Goal: Task Accomplishment & Management: Manage account settings

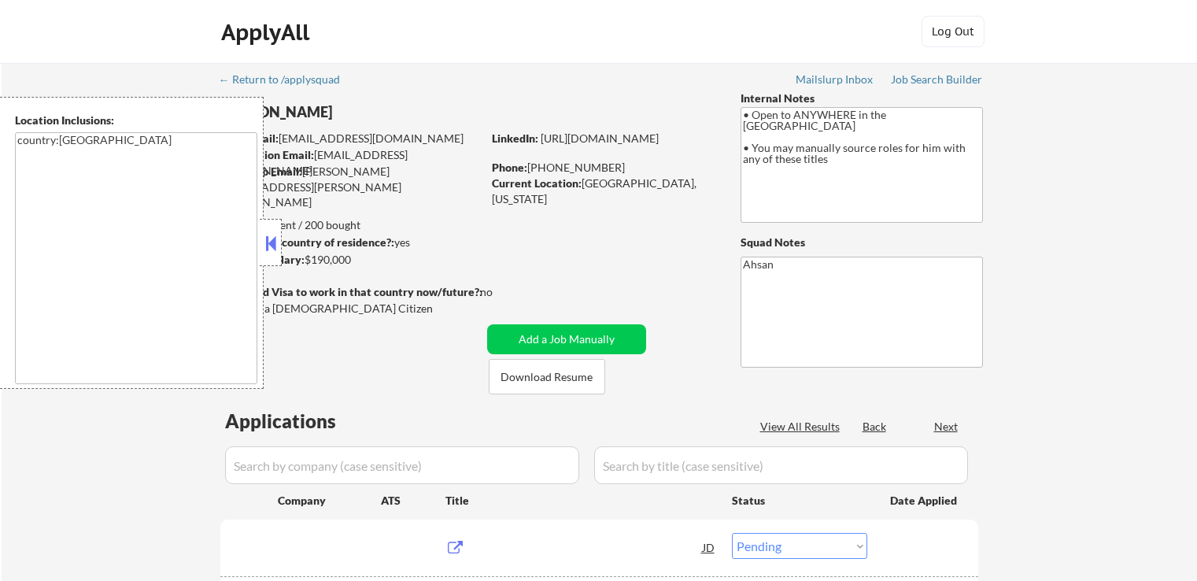
select select ""pending""
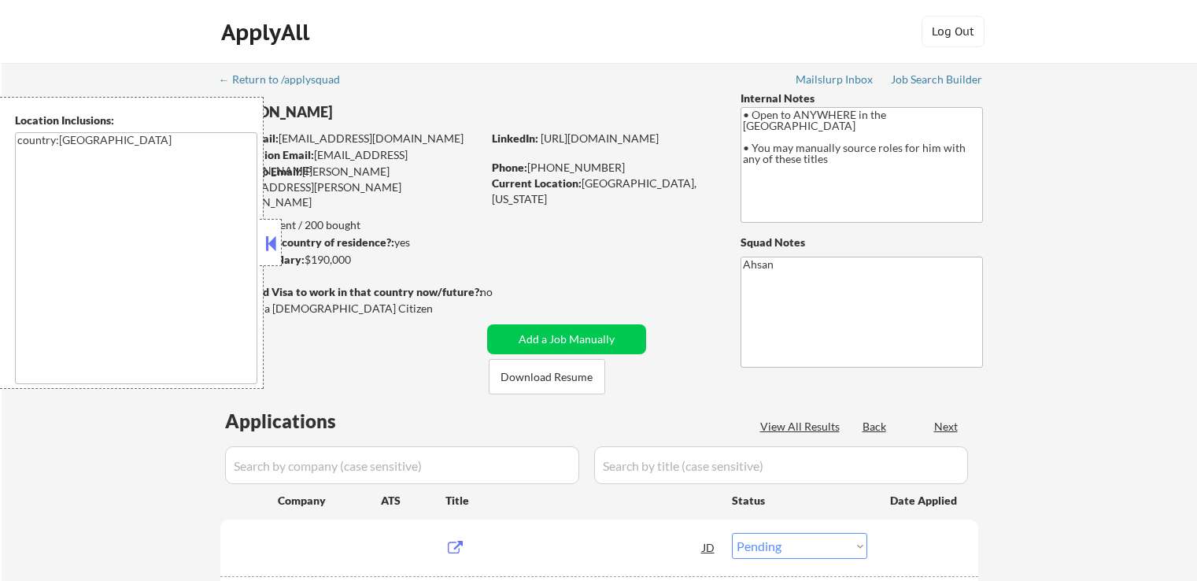
select select ""pending""
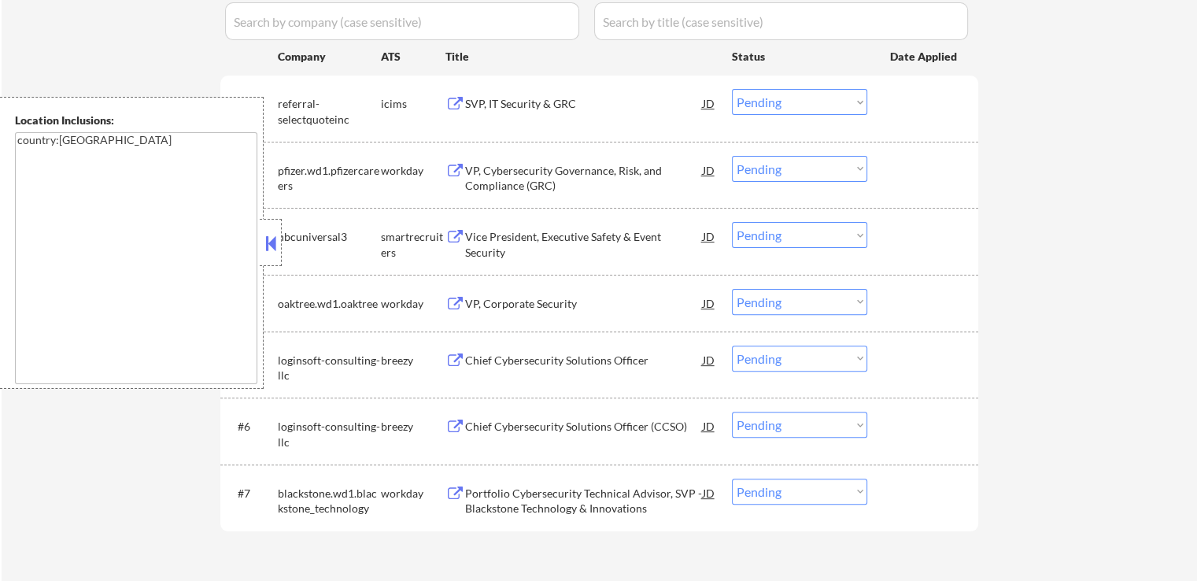
scroll to position [472, 0]
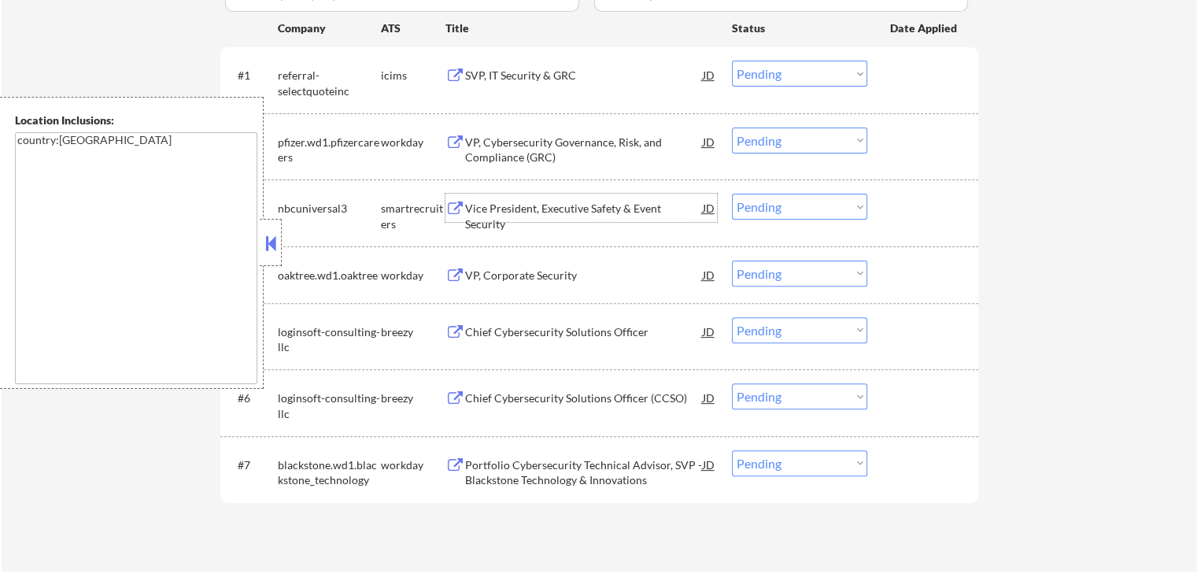
click at [610, 205] on div "Vice President, Executive Safety & Event Security" at bounding box center [584, 216] width 238 height 31
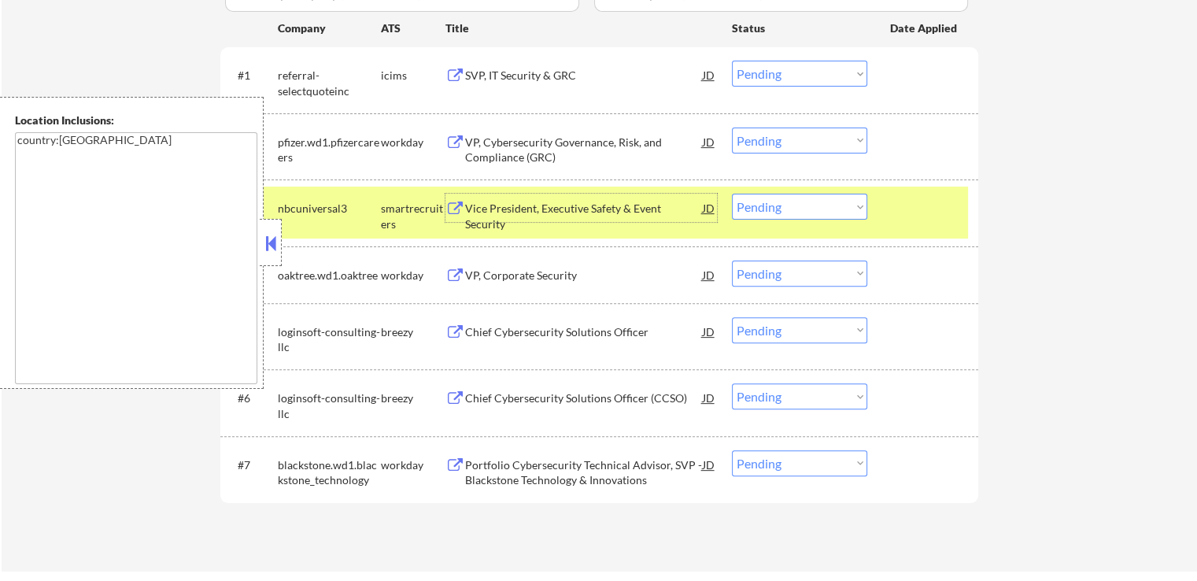
click at [584, 326] on div "Chief Cybersecurity Solutions Officer" at bounding box center [584, 332] width 238 height 16
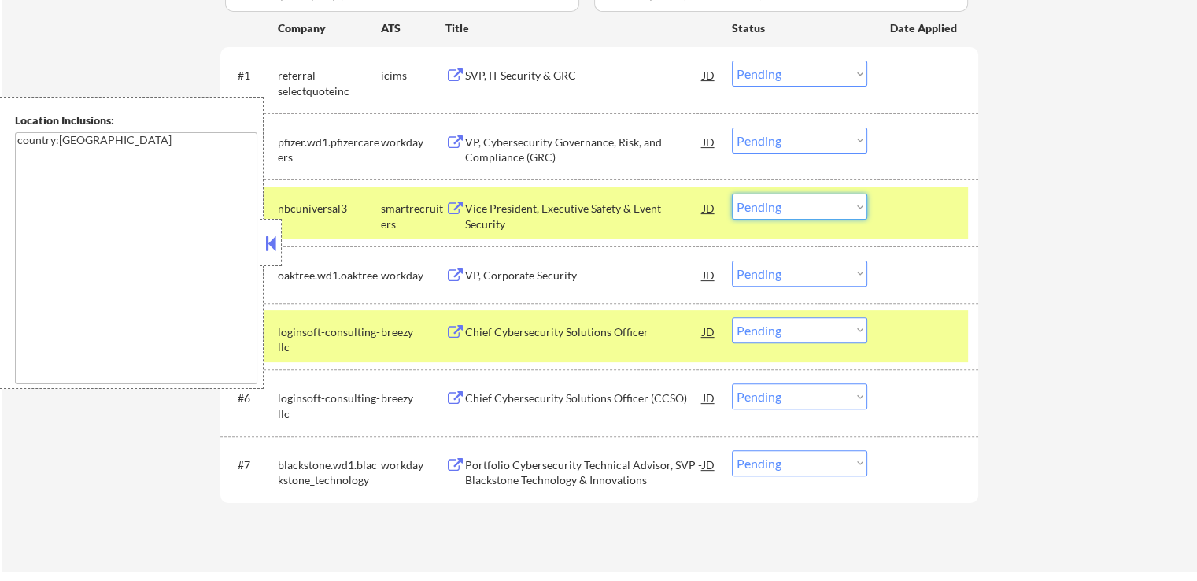
drag, startPoint x: 801, startPoint y: 196, endPoint x: 797, endPoint y: 215, distance: 19.3
click at [801, 198] on select "Choose an option... Pending Applied Excluded (Questions) Excluded (Expired) Exc…" at bounding box center [799, 207] width 135 height 26
click at [732, 194] on select "Choose an option... Pending Applied Excluded (Questions) Excluded (Expired) Exc…" at bounding box center [799, 207] width 135 height 26
click at [614, 401] on div "Chief Cybersecurity Solutions Officer (CCSO)" at bounding box center [584, 398] width 238 height 16
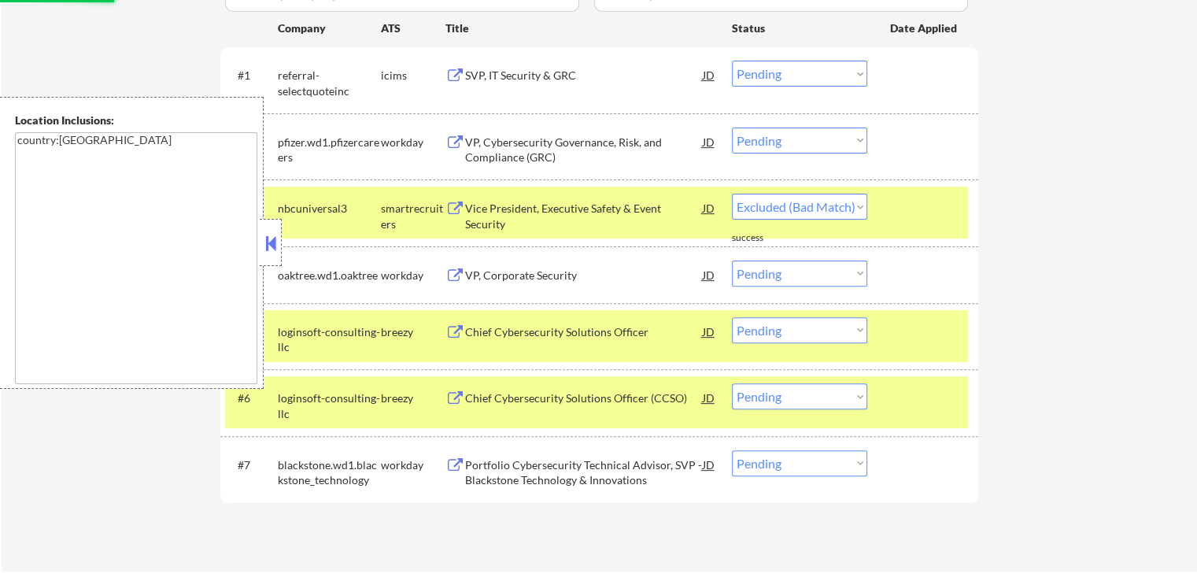
select select ""pending""
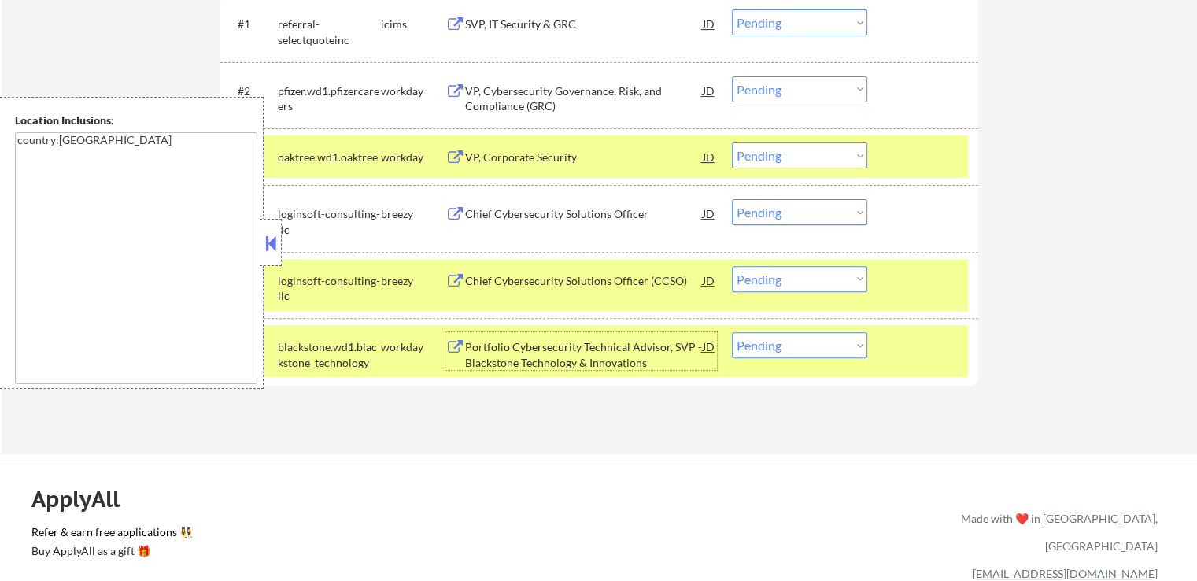
scroll to position [551, 0]
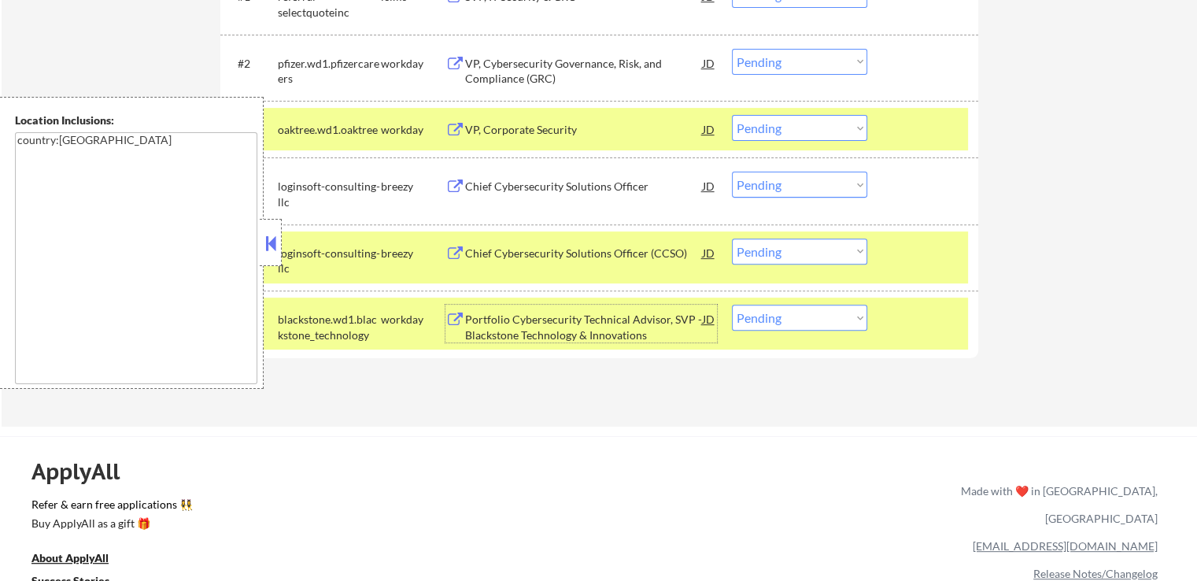
click at [782, 188] on select "Choose an option... Pending Applied Excluded (Questions) Excluded (Expired) Exc…" at bounding box center [799, 185] width 135 height 26
select select ""applied""
click at [732, 172] on select "Choose an option... Pending Applied Excluded (Questions) Excluded (Expired) Exc…" at bounding box center [799, 185] width 135 height 26
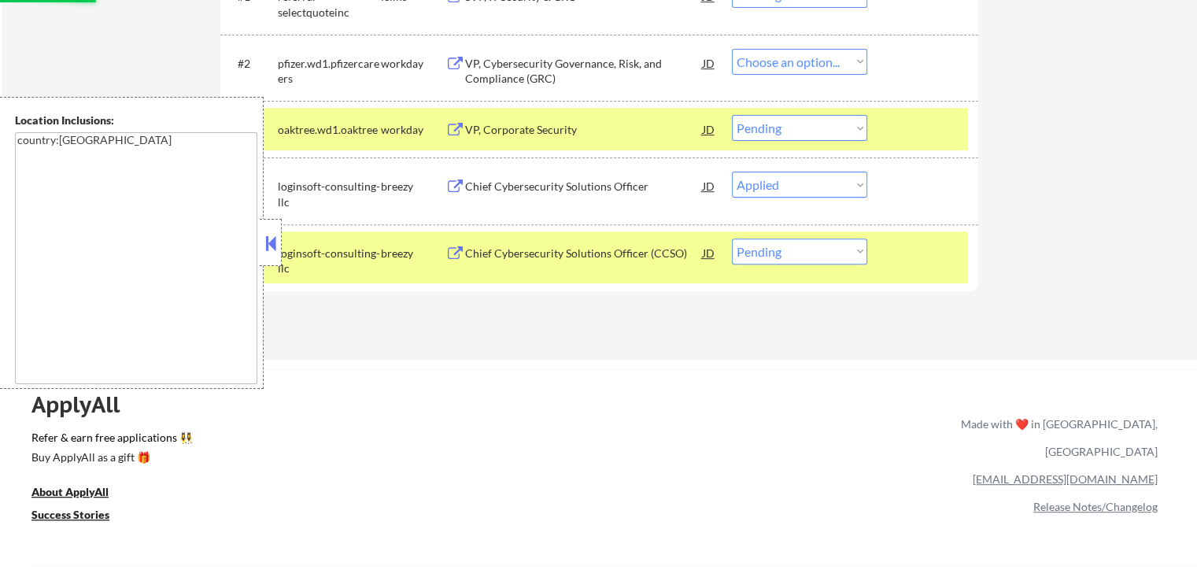
select select ""pending""
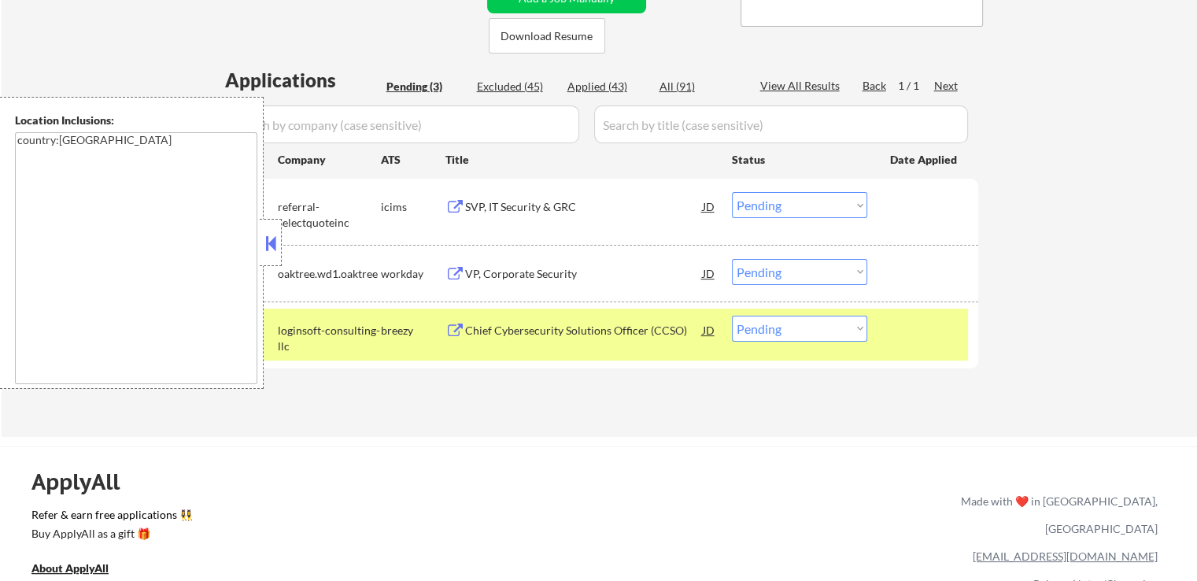
scroll to position [472, 0]
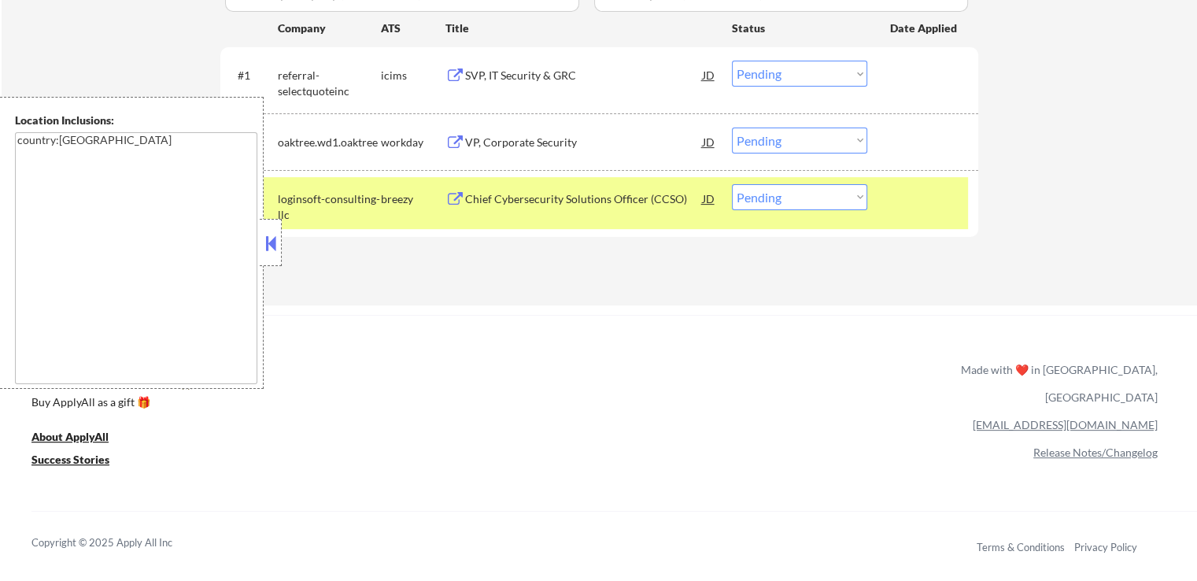
drag, startPoint x: 781, startPoint y: 197, endPoint x: 776, endPoint y: 206, distance: 10.6
click at [781, 196] on select "Choose an option... Pending Applied Excluded (Questions) Excluded (Expired) Exc…" at bounding box center [799, 197] width 135 height 26
select select ""applied""
click at [732, 184] on select "Choose an option... Pending Applied Excluded (Questions) Excluded (Expired) Exc…" at bounding box center [799, 197] width 135 height 26
click at [740, 272] on div "Applications Pending (3) Excluded (45) Applied (43) All (91) View All Results B…" at bounding box center [599, 105] width 758 height 340
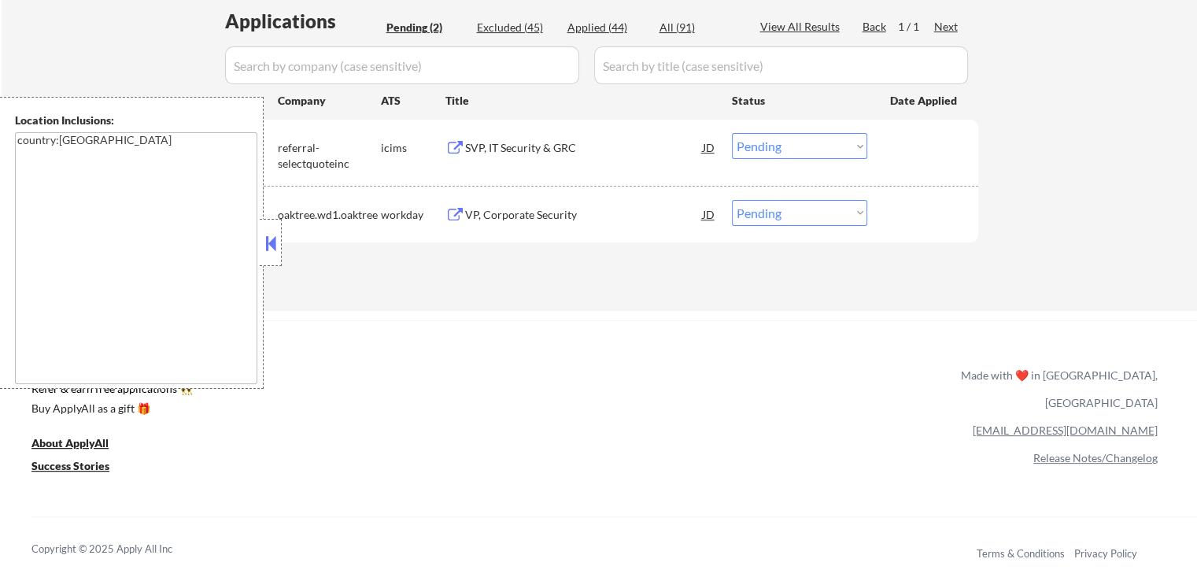
scroll to position [315, 0]
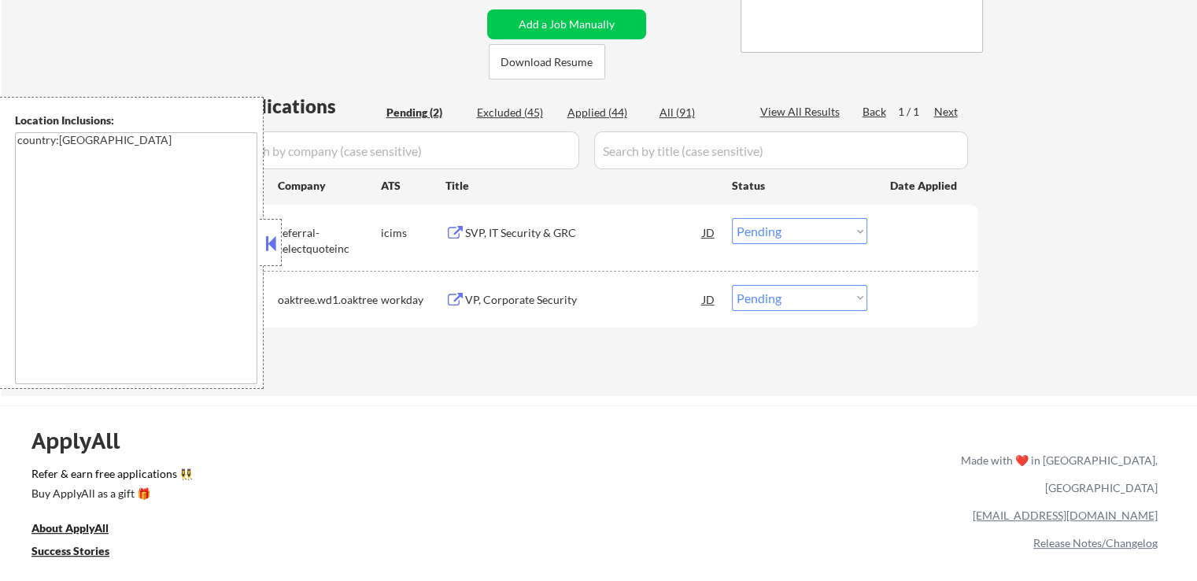
click at [553, 227] on div "SVP, IT Security & GRC" at bounding box center [584, 233] width 238 height 16
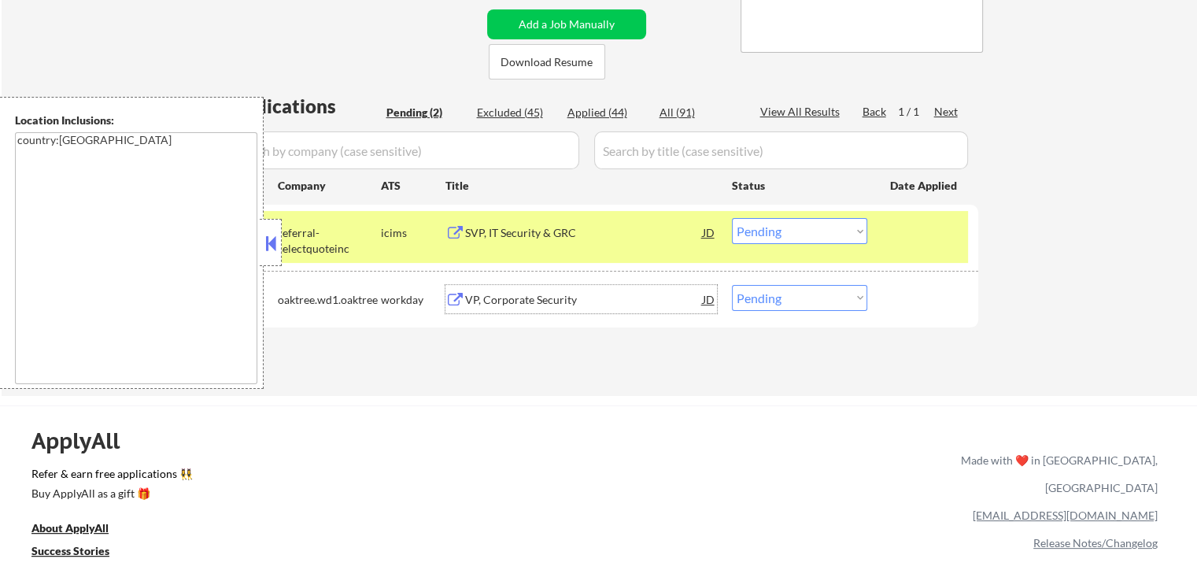
click at [589, 300] on div "VP, Corporate Security" at bounding box center [584, 300] width 238 height 16
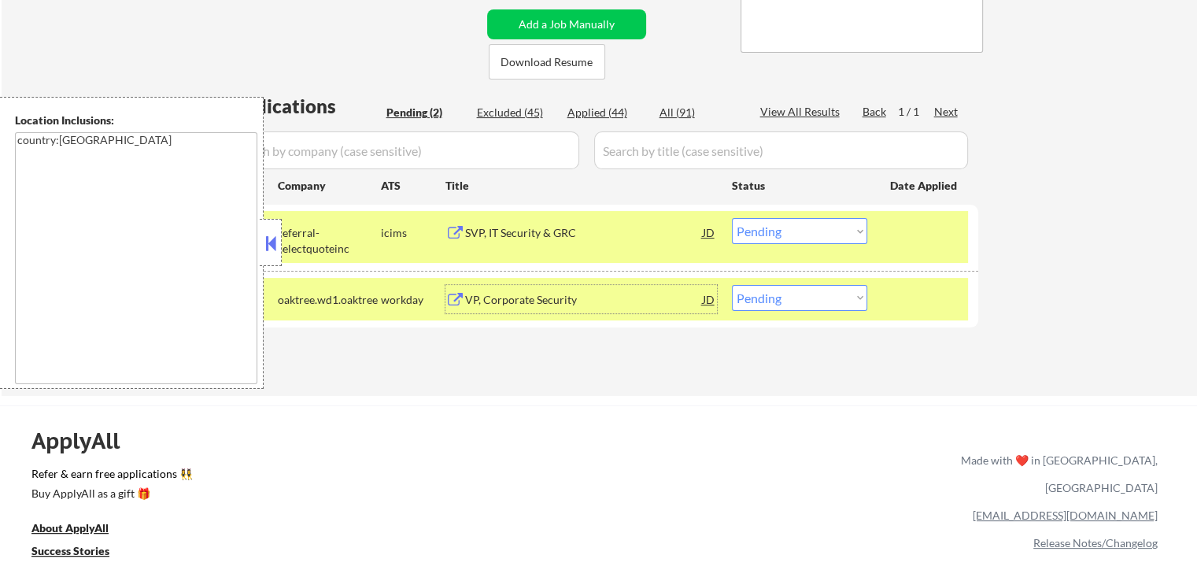
drag, startPoint x: 787, startPoint y: 232, endPoint x: 783, endPoint y: 241, distance: 9.5
click at [784, 238] on select "Choose an option... Pending Applied Excluded (Questions) Excluded (Expired) Exc…" at bounding box center [799, 231] width 135 height 26
click at [732, 218] on select "Choose an option... Pending Applied Excluded (Questions) Excluded (Expired) Exc…" at bounding box center [799, 231] width 135 height 26
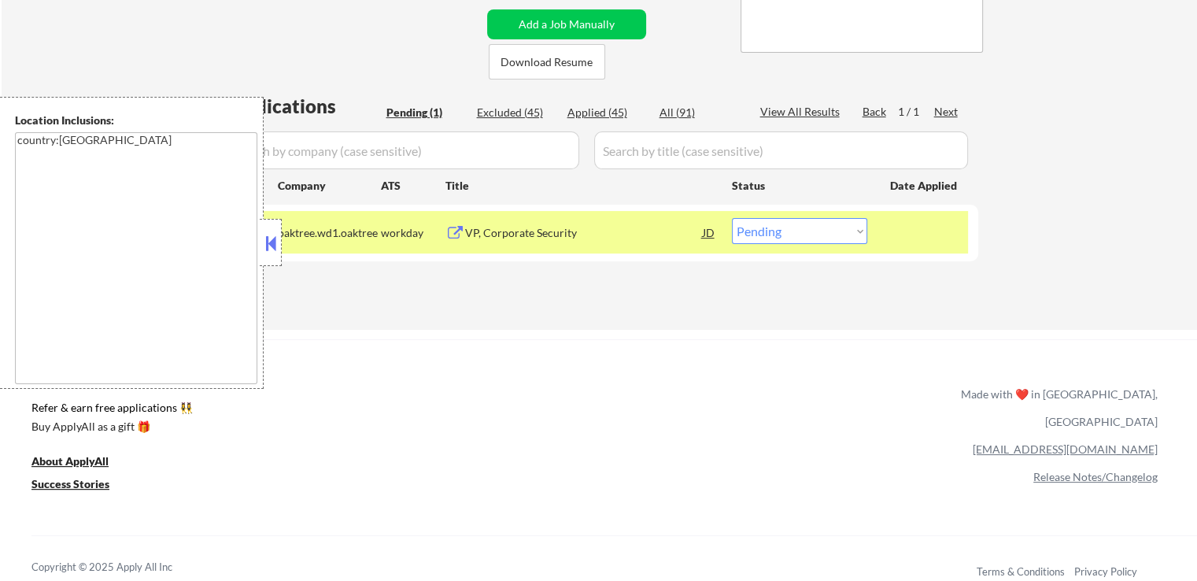
drag, startPoint x: 808, startPoint y: 232, endPoint x: 807, endPoint y: 242, distance: 9.6
click at [807, 232] on select "Choose an option... Pending Applied Excluded (Questions) Excluded (Expired) Exc…" at bounding box center [799, 231] width 135 height 26
select select ""excluded__salary_""
click at [732, 218] on select "Choose an option... Pending Applied Excluded (Questions) Excluded (Expired) Exc…" at bounding box center [799, 231] width 135 height 26
click at [742, 401] on div "ApplyAll Refer & earn free applications 👯‍♀️ Buy ApplyAll as a gift 🎁 About App…" at bounding box center [598, 475] width 1197 height 250
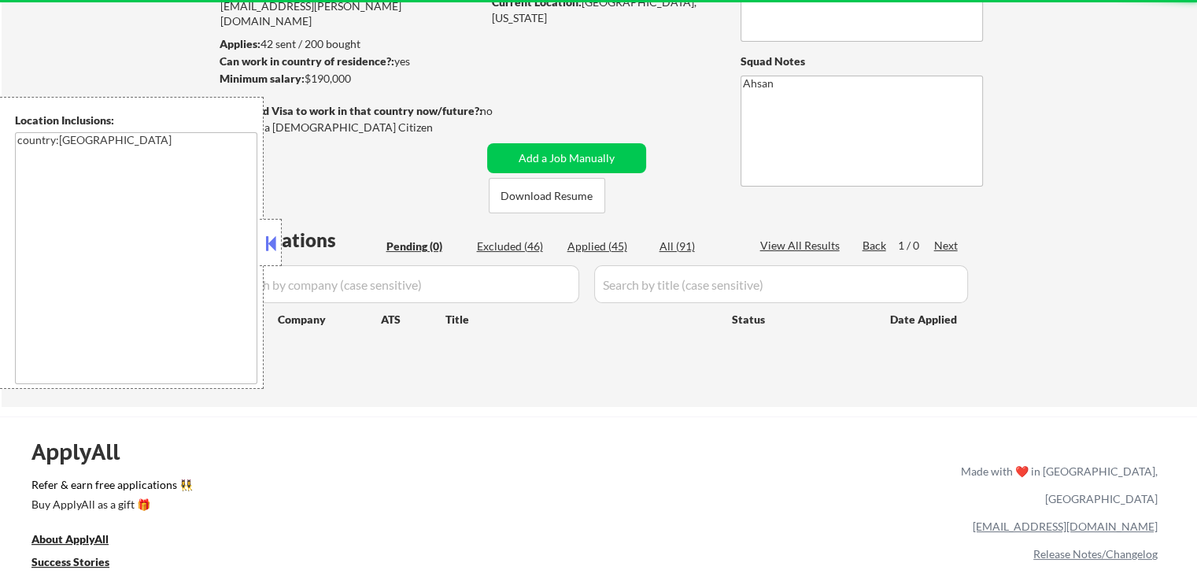
scroll to position [157, 0]
